Goal: Find specific page/section: Find specific page/section

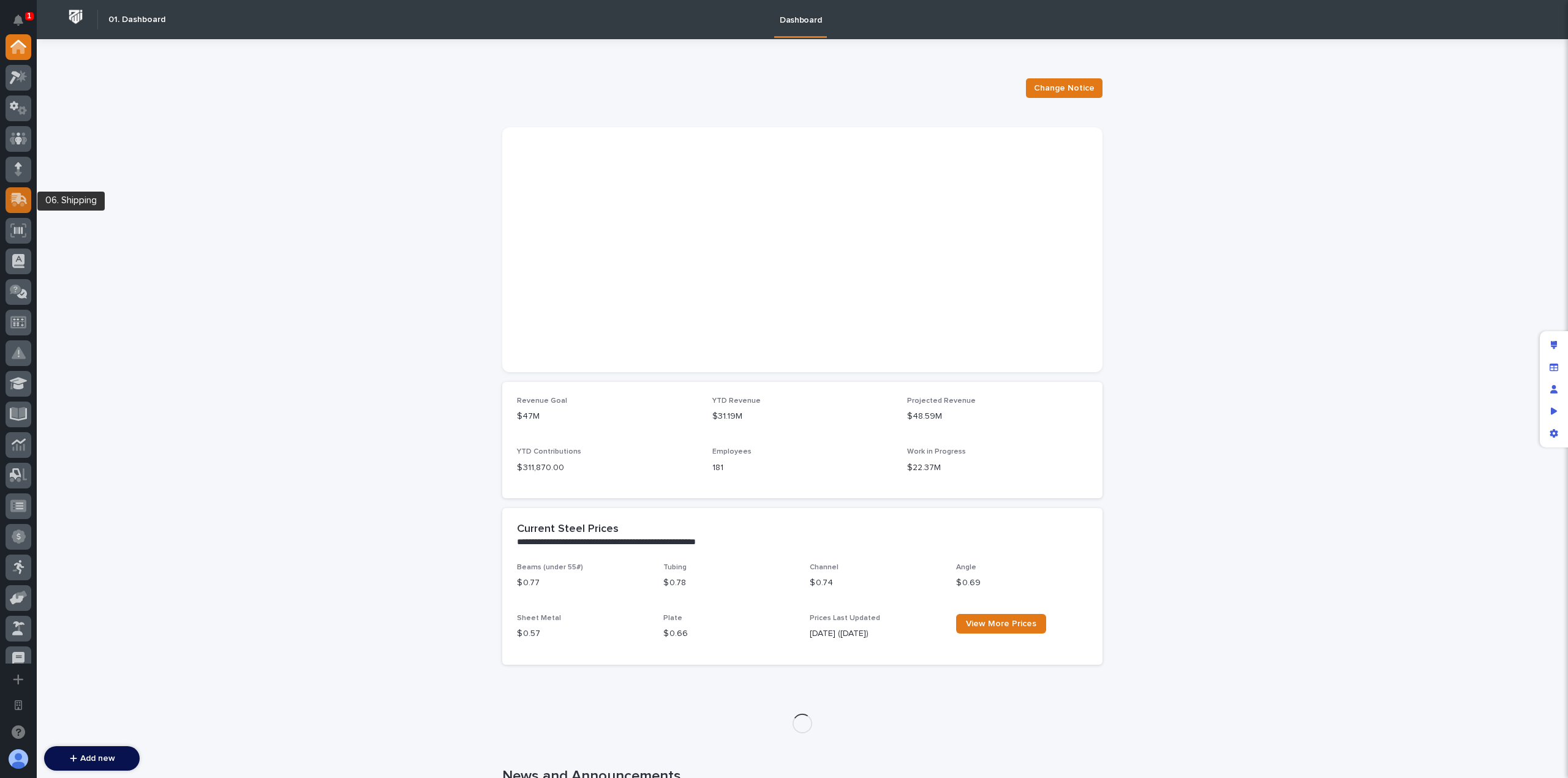
click at [18, 194] on icon at bounding box center [20, 198] width 16 height 12
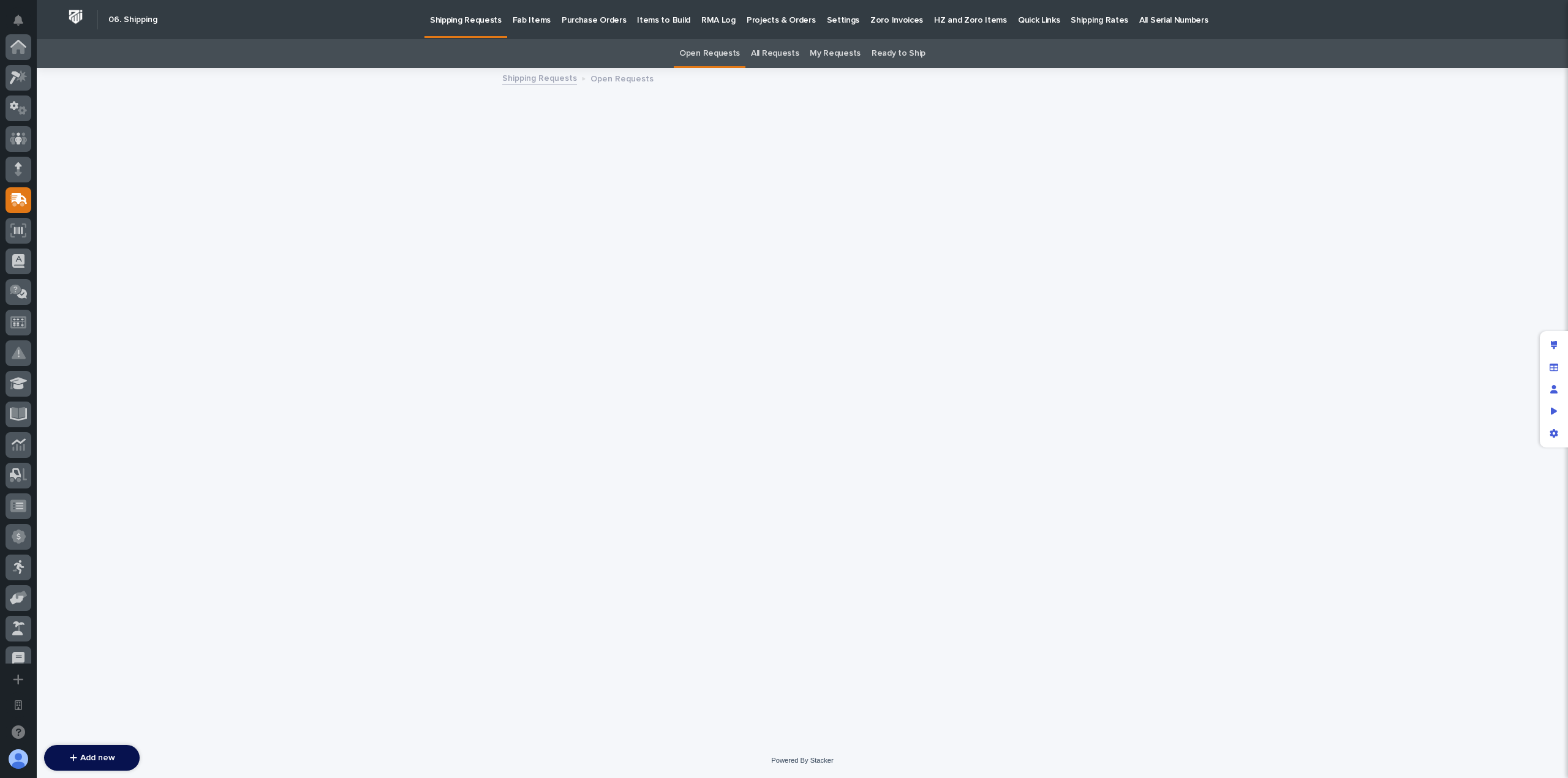
scroll to position [153, 0]
click at [526, 26] on link "Fab Items" at bounding box center [532, 19] width 49 height 38
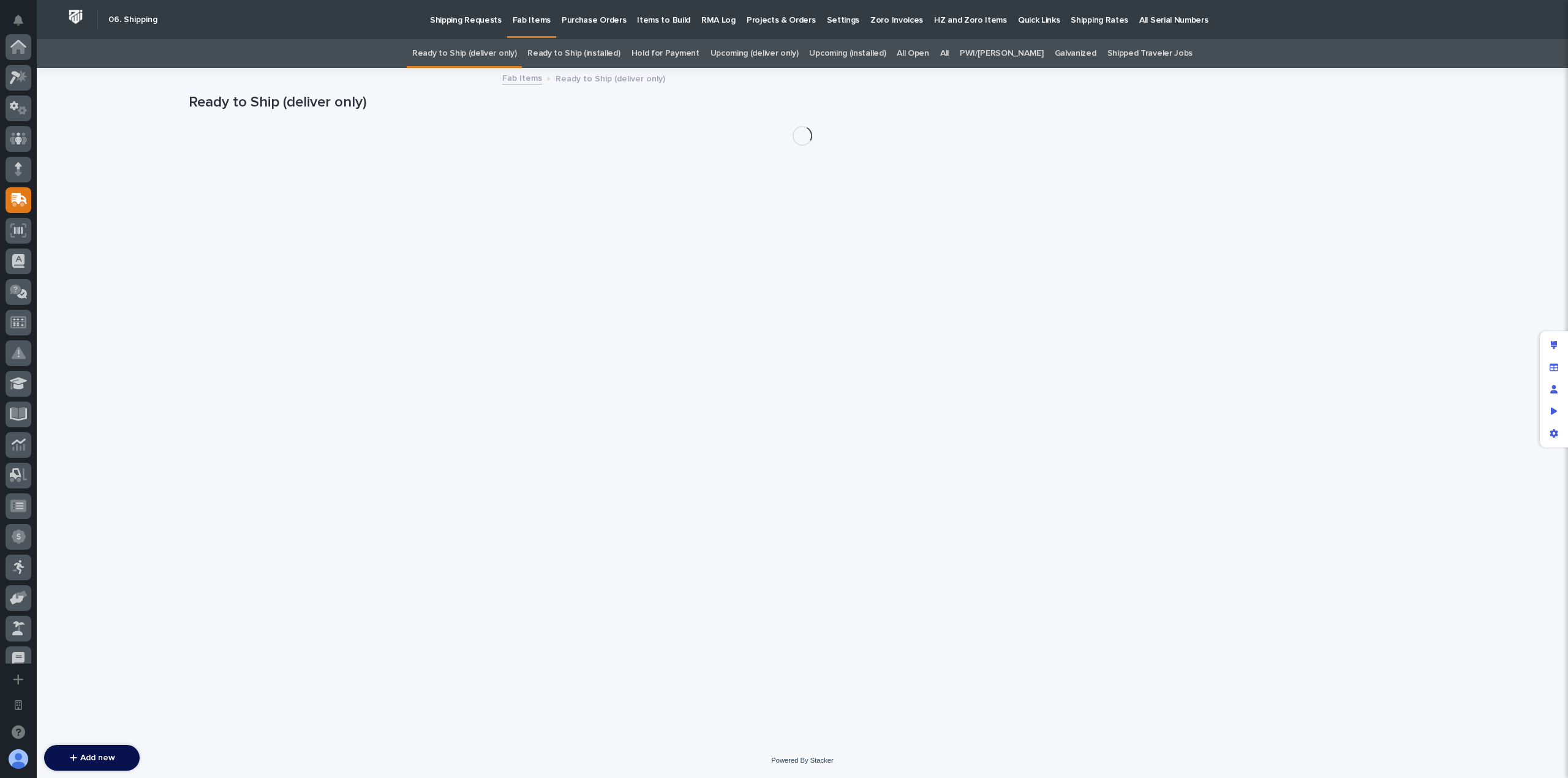
scroll to position [153, 0]
